Goal: Communication & Community: Participate in discussion

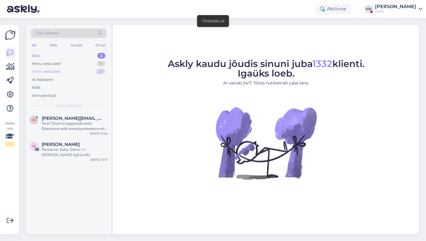
click at [93, 69] on div "Tiimi vestlused 33" at bounding box center [69, 71] width 76 height 8
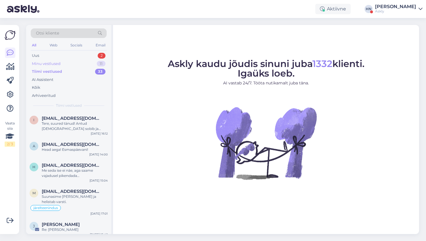
click at [85, 64] on div "Minu vestlused 11" at bounding box center [69, 64] width 76 height 8
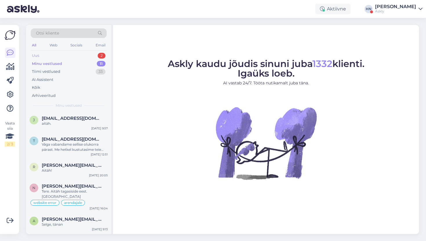
click at [84, 55] on div "Uus 2" at bounding box center [69, 56] width 76 height 8
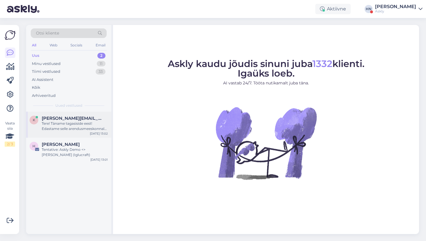
click at [62, 117] on span "[PERSON_NAME][EMAIL_ADDRESS][PERSON_NAME][DOMAIN_NAME]" at bounding box center [72, 118] width 60 height 5
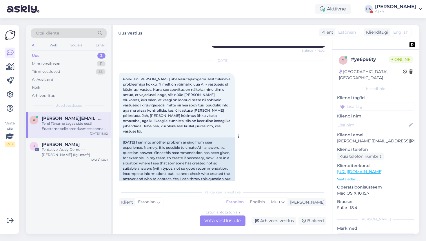
scroll to position [832, 0]
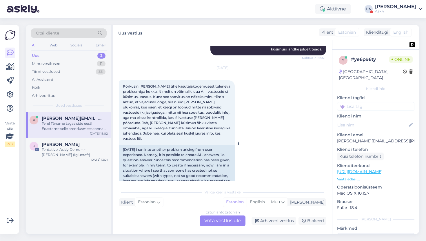
click at [148, 96] on span "Põrkusin [PERSON_NAME] ühe kasutajakogemusest tuleneva probleemiga kokku. Nimel…" at bounding box center [177, 112] width 108 height 56
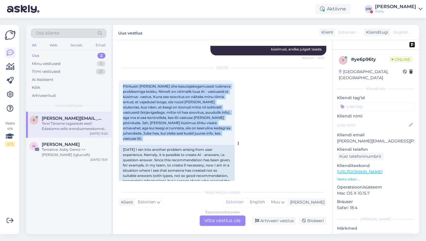
click at [148, 97] on span "Põrkusin [PERSON_NAME] ühe kasutajakogemusest tuleneva probleemiga kokku. Nimel…" at bounding box center [177, 112] width 108 height 56
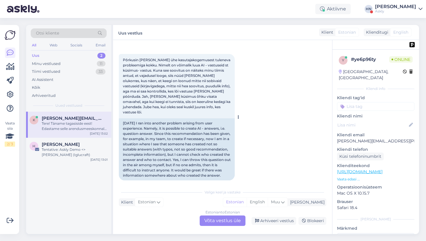
scroll to position [884, 0]
